Goal: Go to known website: Access a specific website the user already knows

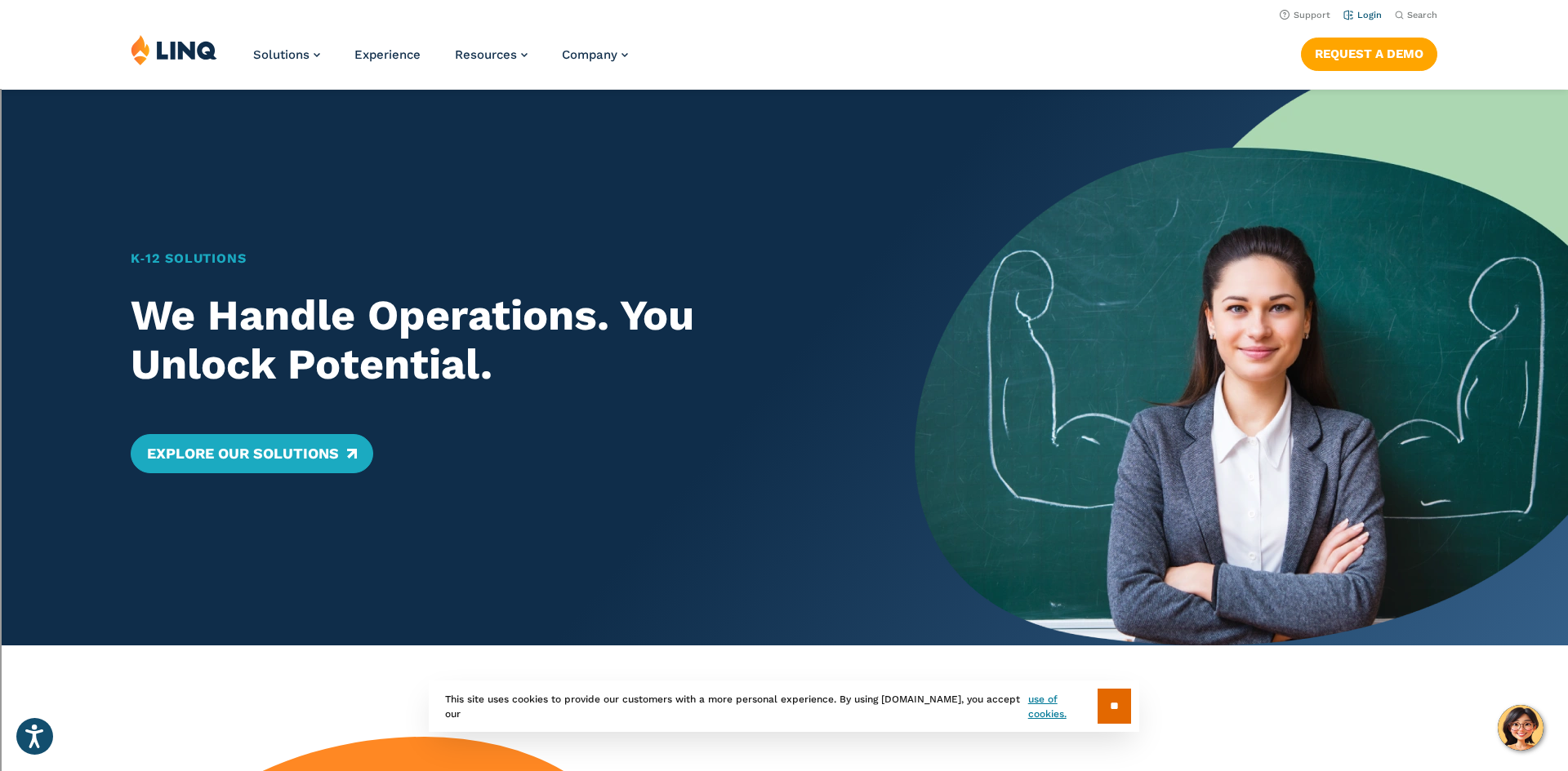
click at [1359, 11] on link "Login" at bounding box center [1363, 15] width 39 height 11
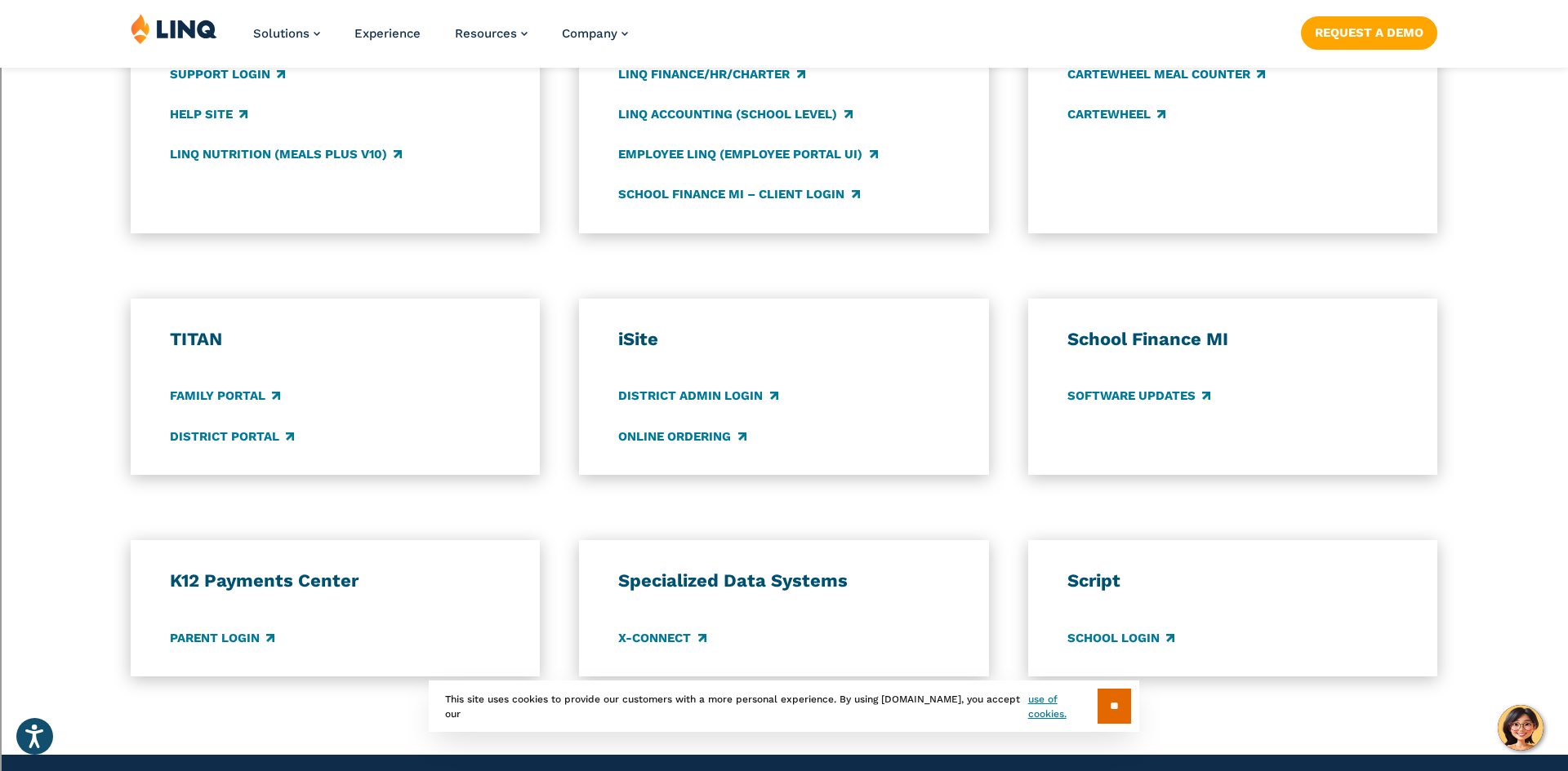
scroll to position [1022, 0]
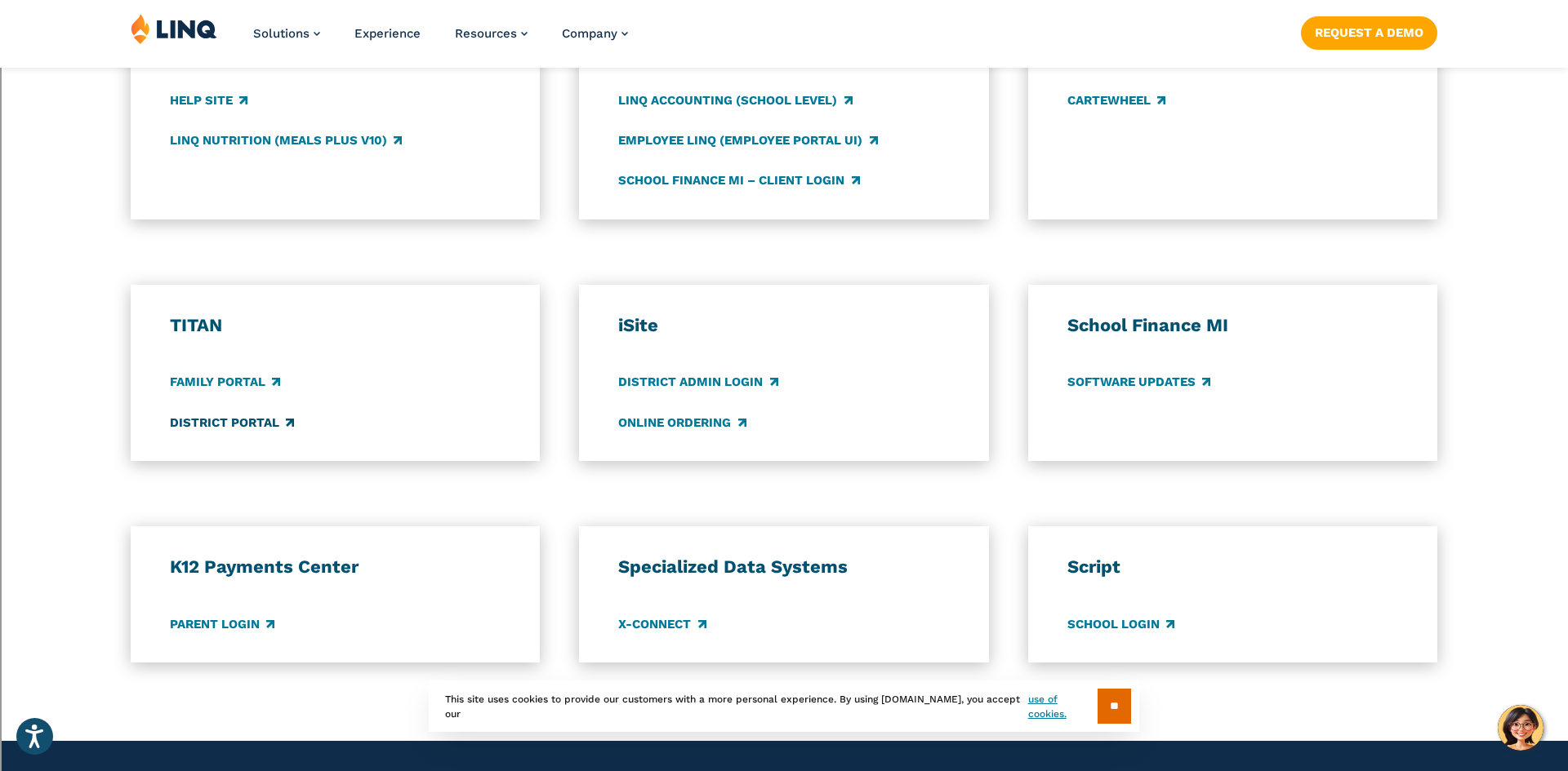
click at [229, 421] on link "District Portal" at bounding box center [232, 423] width 124 height 18
